Goal: Task Accomplishment & Management: Use online tool/utility

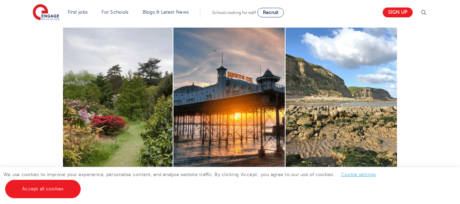
scroll to position [266, 0]
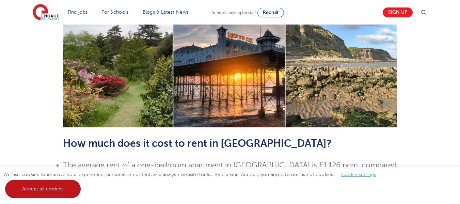
click at [33, 190] on link "Accept all cookies" at bounding box center [43, 189] width 76 height 18
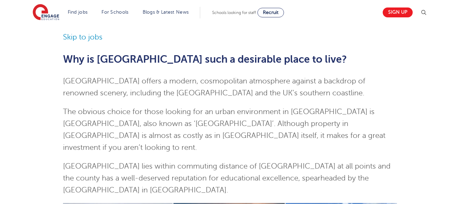
scroll to position [0, 0]
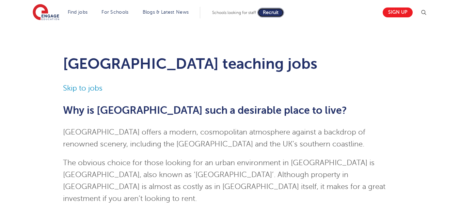
click at [276, 14] on span "Recruit" at bounding box center [271, 12] width 16 height 5
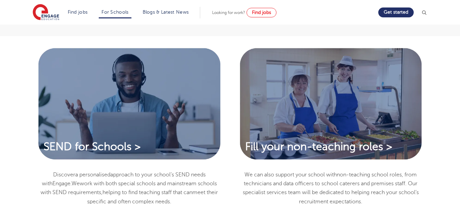
scroll to position [515, 0]
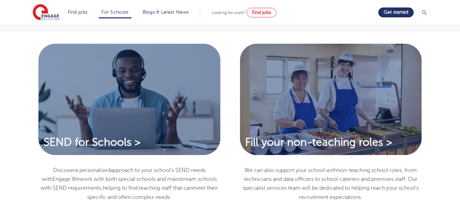
click at [445, 50] on div "SEND for Schools > Discover a personal ised approach to your school’s SEND need…" at bounding box center [230, 138] width 460 height 213
click at [433, 149] on div "SEND for Schools > Discover a personal ised approach to your school’s SEND need…" at bounding box center [230, 135] width 413 height 186
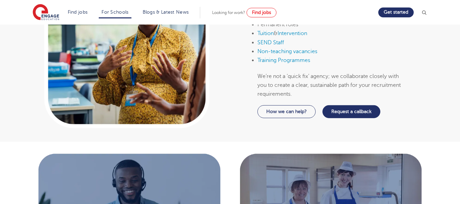
scroll to position [409, 0]
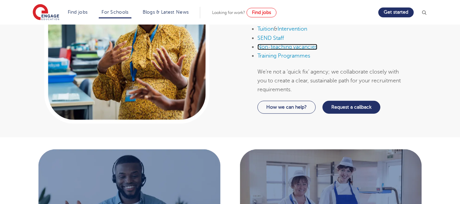
click at [260, 49] on link "Non-teaching vacancies" at bounding box center [288, 47] width 60 height 6
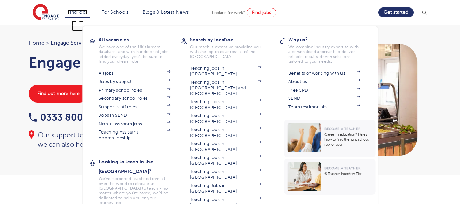
click at [74, 12] on link "Find jobs" at bounding box center [78, 12] width 20 height 5
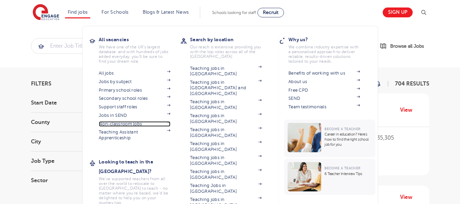
click at [127, 125] on link "Non-classroom jobs" at bounding box center [135, 123] width 72 height 5
click at [86, 12] on link "Find jobs" at bounding box center [78, 12] width 20 height 5
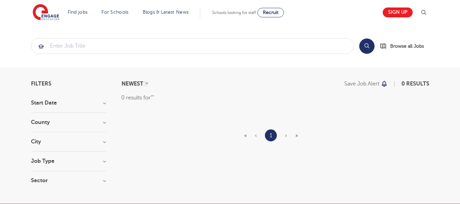
click at [104, 124] on h3 "County" at bounding box center [68, 122] width 75 height 5
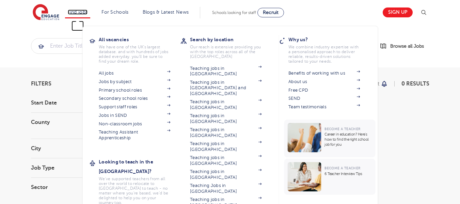
click at [86, 12] on link "Find jobs" at bounding box center [78, 12] width 20 height 5
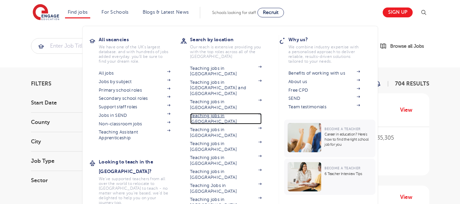
click at [243, 113] on link "Teaching jobs in [GEOGRAPHIC_DATA]" at bounding box center [226, 118] width 72 height 11
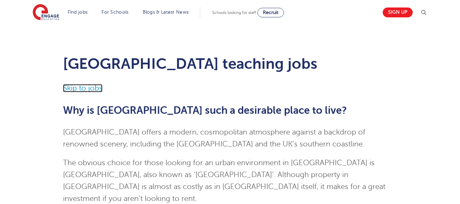
click at [67, 88] on link "Skip to jobs" at bounding box center [83, 88] width 40 height 8
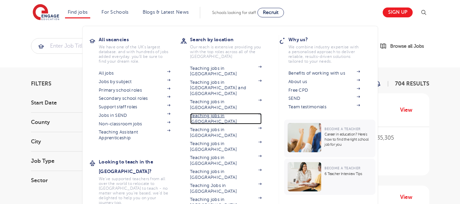
click at [262, 113] on img at bounding box center [259, 114] width 3 height 2
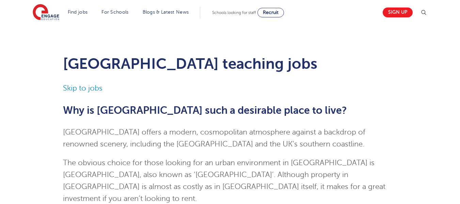
drag, startPoint x: 462, startPoint y: 24, endPoint x: 458, endPoint y: -9, distance: 32.3
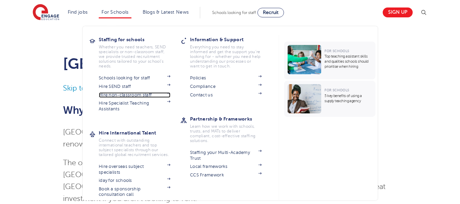
click at [148, 96] on link "Hire non-classroom staff" at bounding box center [135, 94] width 72 height 5
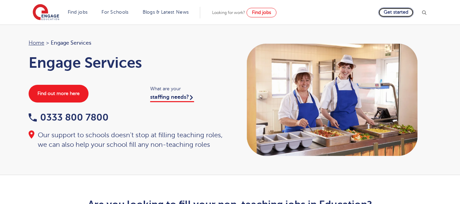
click at [387, 10] on link "Get started" at bounding box center [396, 12] width 35 height 10
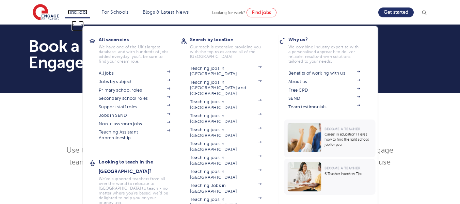
click at [73, 14] on link "Find jobs" at bounding box center [78, 12] width 20 height 5
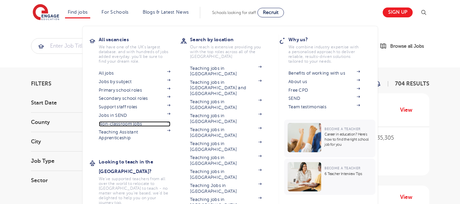
click at [104, 125] on link "Non-classroom jobs" at bounding box center [135, 123] width 72 height 5
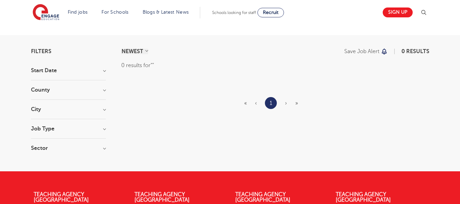
scroll to position [32, 0]
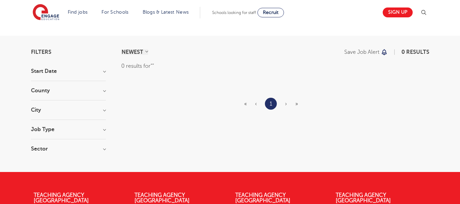
click at [105, 150] on h3 "Sector" at bounding box center [68, 148] width 75 height 5
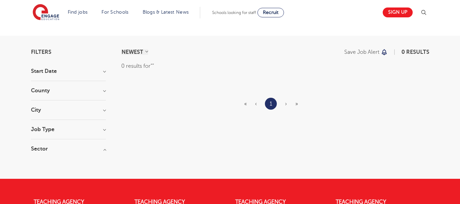
click at [104, 131] on h3 "Job Type" at bounding box center [68, 129] width 75 height 5
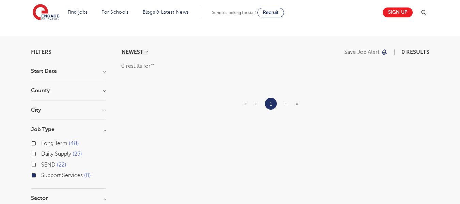
click at [41, 145] on label "Long Term 48" at bounding box center [60, 143] width 38 height 9
click at [41, 145] on input "Long Term 48" at bounding box center [43, 142] width 4 height 4
checkbox input "true"
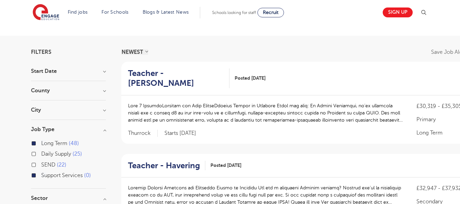
click at [104, 111] on h3 "City" at bounding box center [68, 109] width 75 height 5
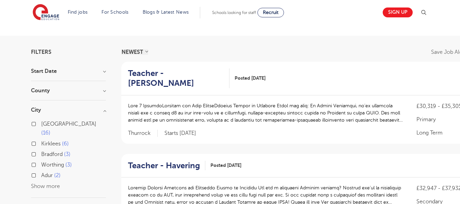
click at [51, 183] on button "Show more" at bounding box center [45, 186] width 29 height 6
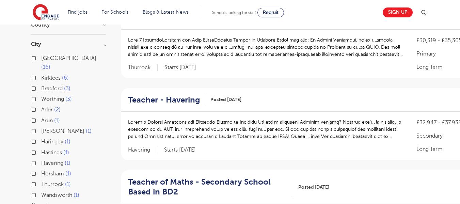
scroll to position [102, 0]
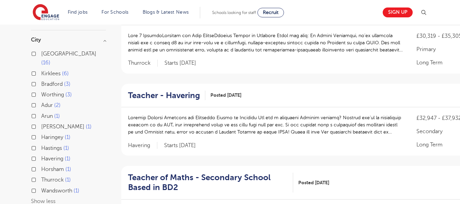
drag, startPoint x: 107, startPoint y: 40, endPoint x: 103, endPoint y: 41, distance: 3.7
click at [106, 40] on h3 "City" at bounding box center [68, 39] width 75 height 5
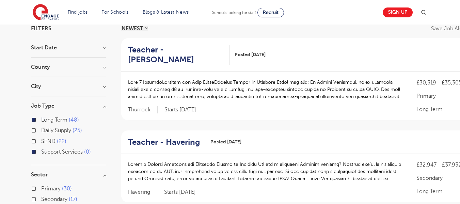
scroll to position [51, 0]
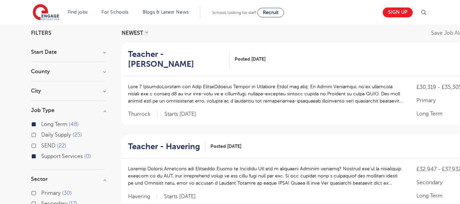
click at [105, 71] on h3 "County" at bounding box center [68, 71] width 75 height 5
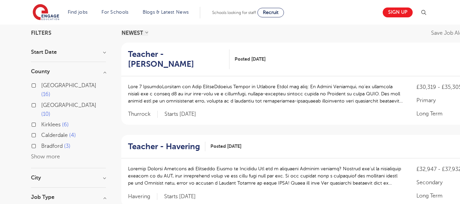
click at [46, 154] on button "Show more" at bounding box center [45, 157] width 29 height 6
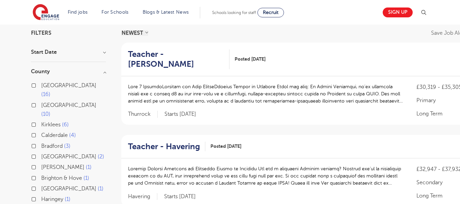
click at [41, 184] on label "[GEOGRAPHIC_DATA] 1" at bounding box center [72, 188] width 62 height 9
click at [41, 186] on input "[GEOGRAPHIC_DATA] 1" at bounding box center [43, 188] width 4 height 4
checkbox input "true"
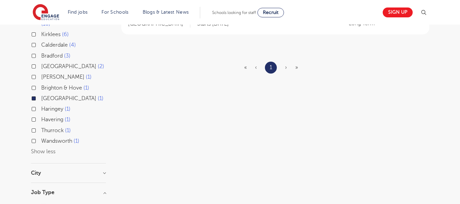
scroll to position [159, 0]
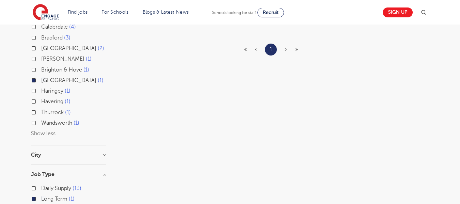
click at [104, 152] on h3 "City" at bounding box center [68, 154] width 75 height 5
click at [36, 131] on button "Show less" at bounding box center [43, 134] width 25 height 6
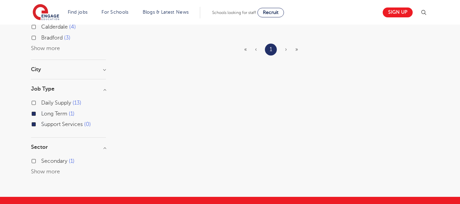
click at [297, 51] on span "»" at bounding box center [296, 49] width 3 height 6
click at [285, 50] on ul "« ‹ 1 › »" at bounding box center [275, 50] width 62 height 12
click at [296, 51] on span "»" at bounding box center [296, 49] width 3 height 6
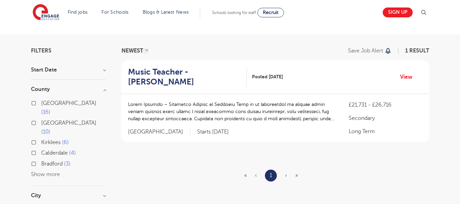
scroll to position [0, 0]
